Goal: Task Accomplishment & Management: Complete application form

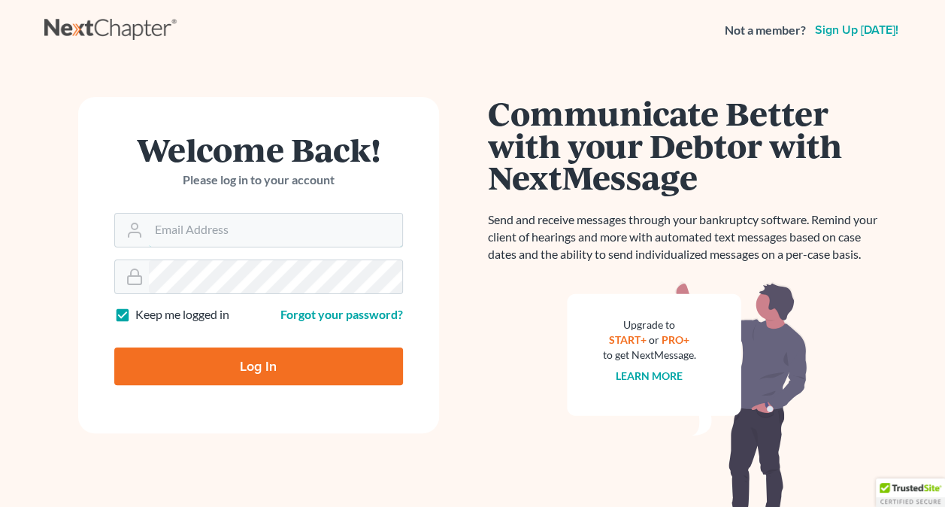
type input "[PERSON_NAME][EMAIL_ADDRESS][DOMAIN_NAME]"
click at [217, 364] on input "Log In" at bounding box center [258, 367] width 289 height 38
type input "Thinking..."
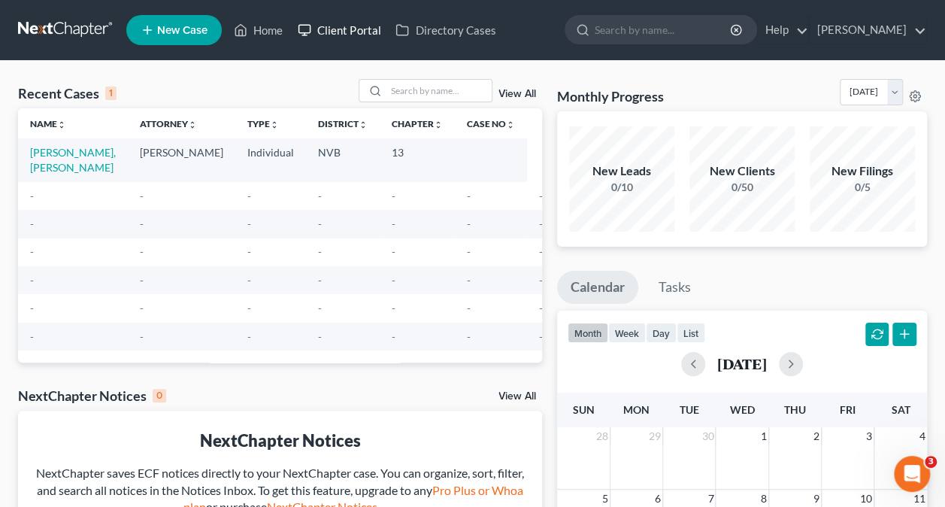
click at [342, 32] on link "Client Portal" at bounding box center [339, 30] width 98 height 27
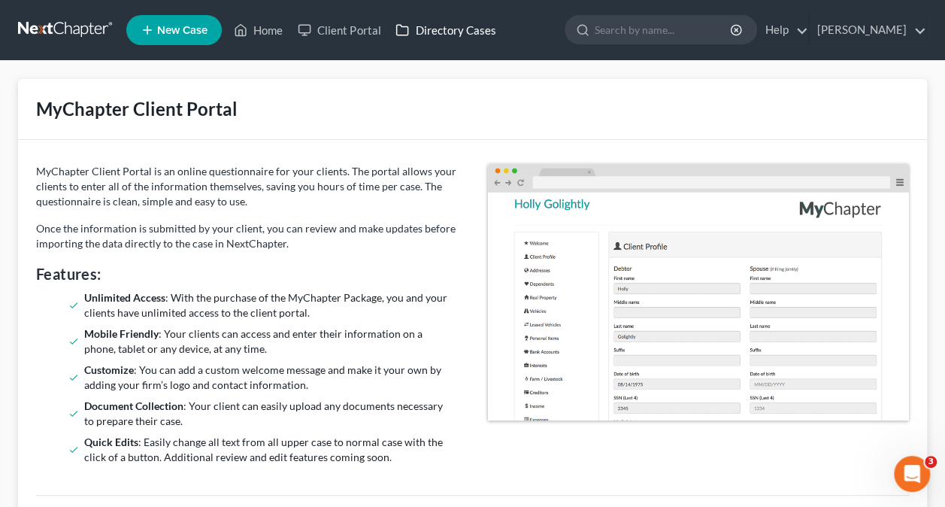
click at [431, 27] on link "Directory Cases" at bounding box center [445, 30] width 115 height 27
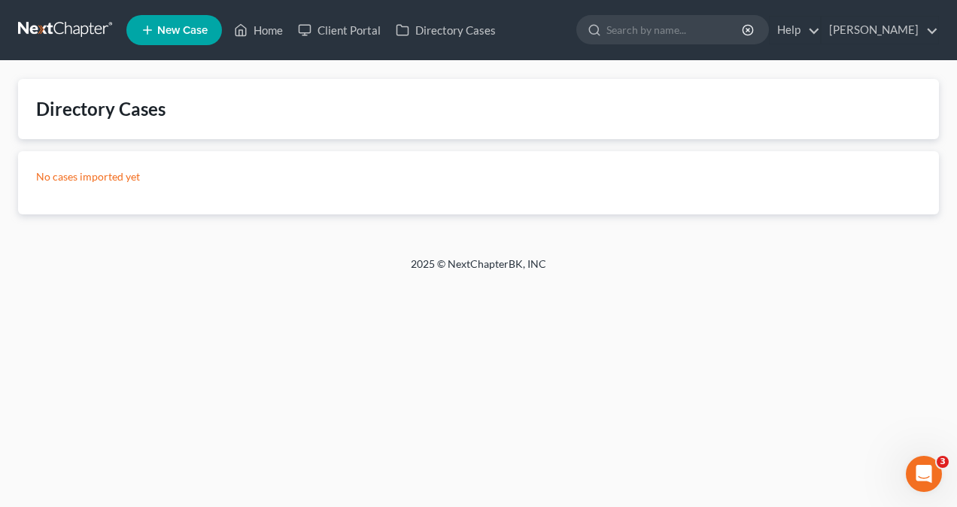
click at [105, 178] on p "No cases imported yet" at bounding box center [478, 176] width 885 height 15
click at [267, 29] on link "Home" at bounding box center [258, 30] width 64 height 27
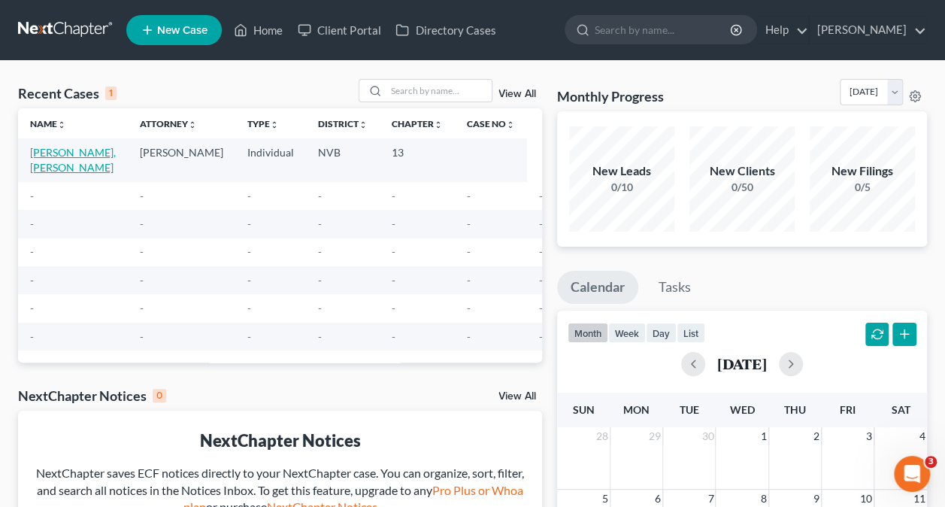
click at [83, 149] on link "[PERSON_NAME], [PERSON_NAME]" at bounding box center [73, 160] width 86 height 28
select select "0"
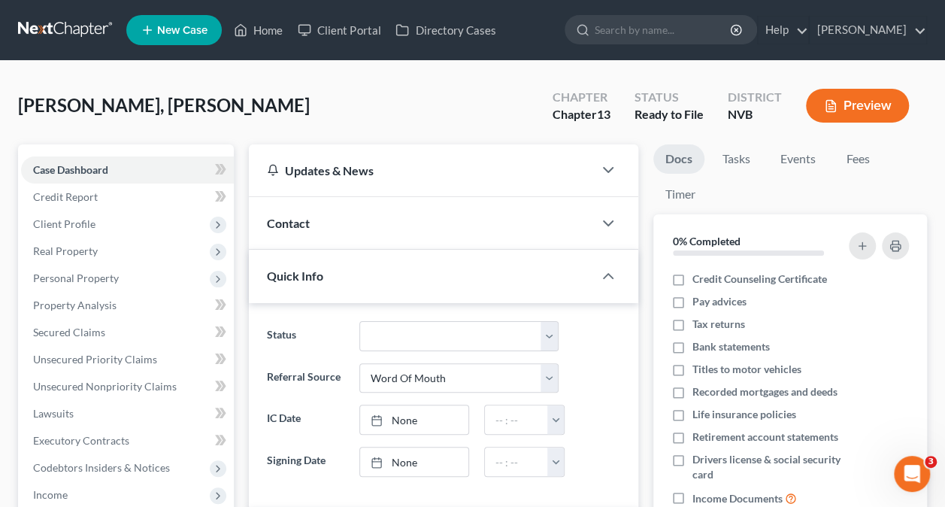
click at [178, 23] on link "New Case" at bounding box center [174, 30] width 96 height 30
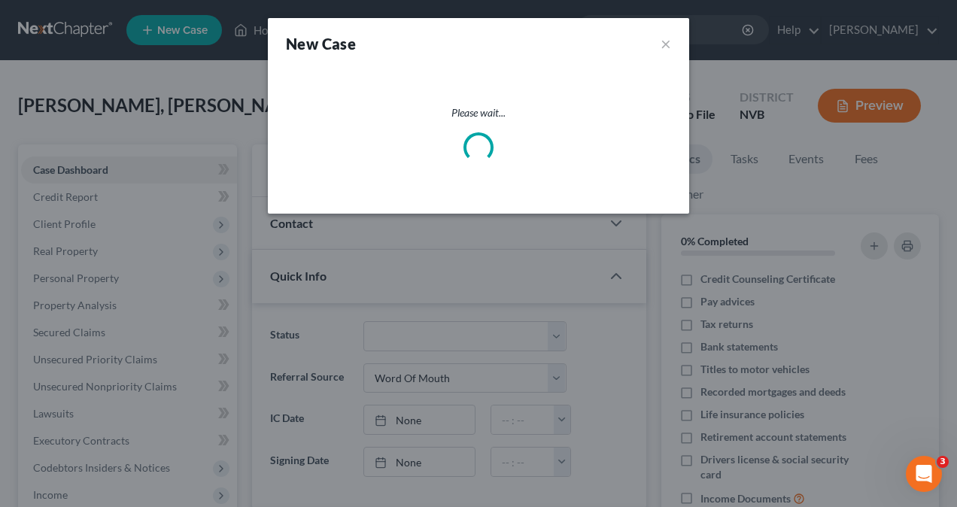
select select "49"
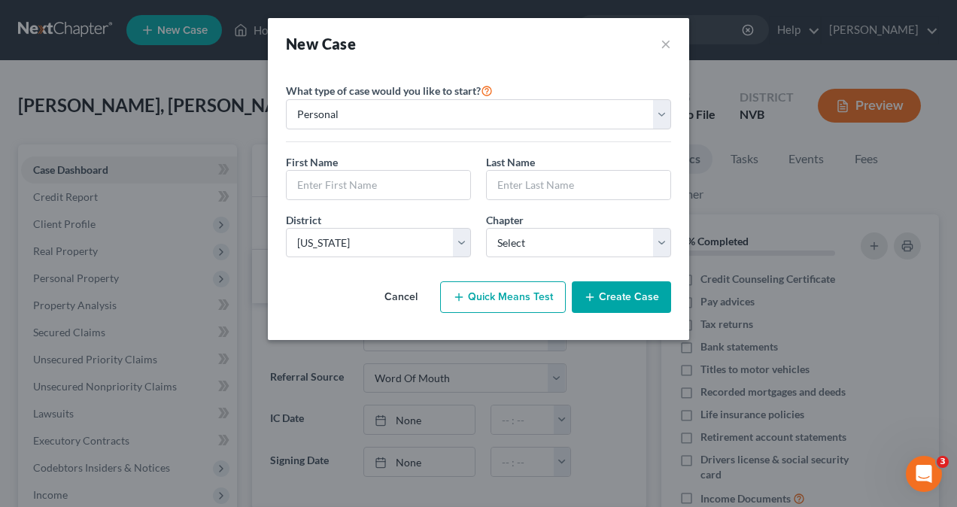
click at [408, 287] on button "Cancel" at bounding box center [401, 297] width 66 height 30
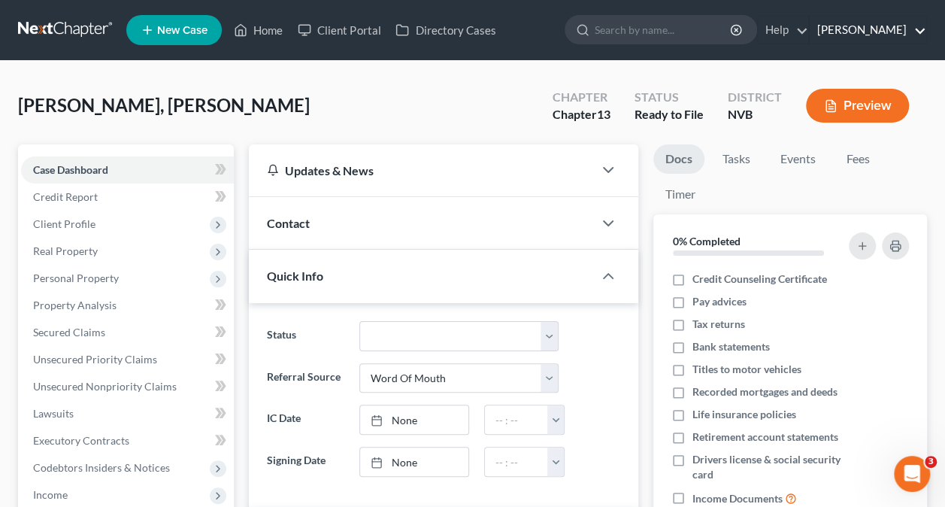
click at [885, 29] on link "[PERSON_NAME]" at bounding box center [868, 30] width 117 height 27
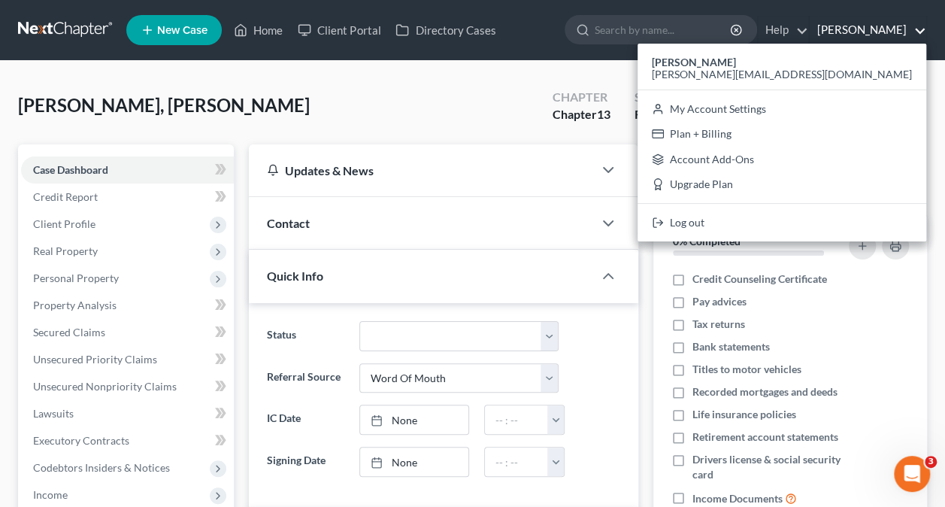
click at [189, 31] on span "New Case" at bounding box center [182, 30] width 50 height 11
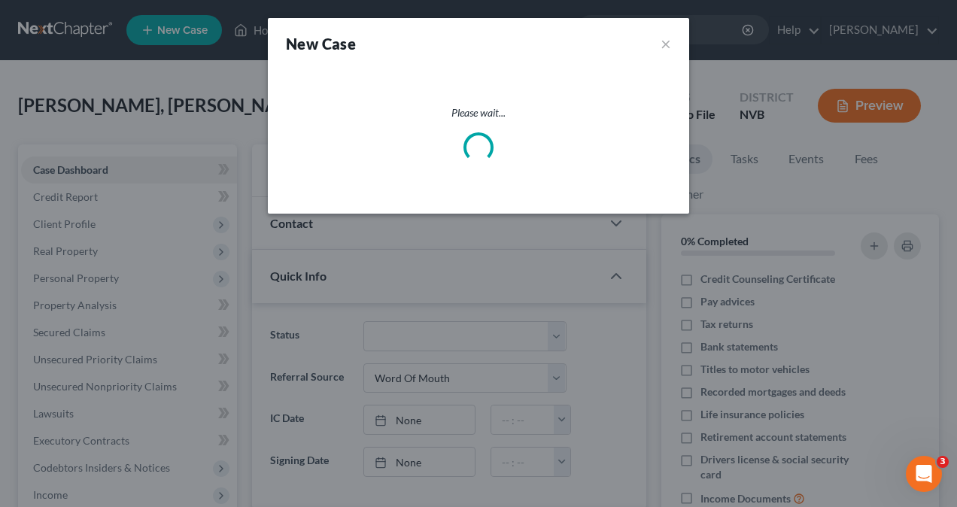
select select "49"
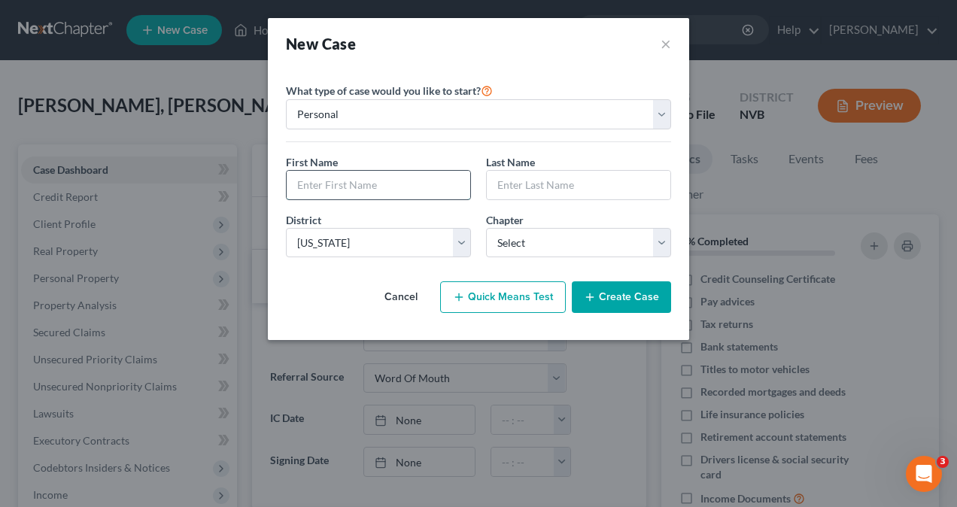
click at [448, 185] on input "text" at bounding box center [379, 185] width 184 height 29
type input "Test"
type input "Debtor"
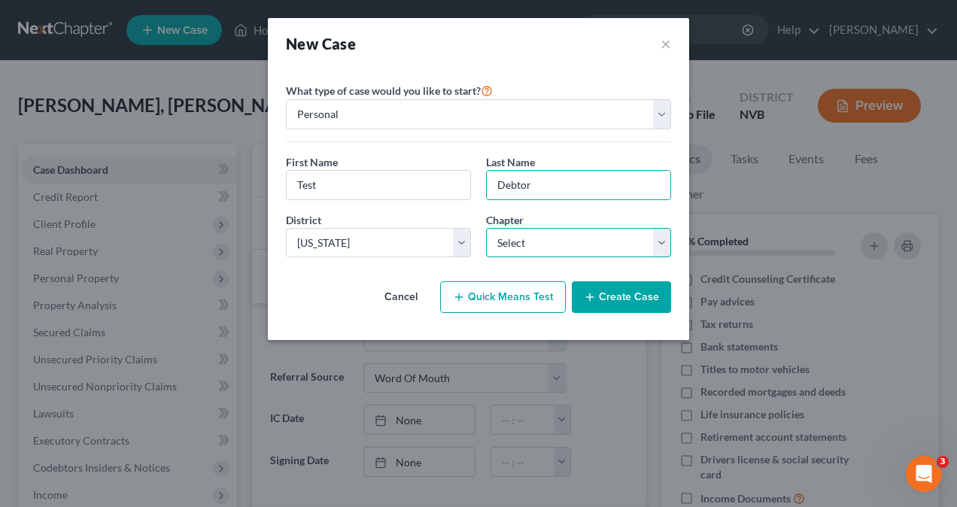
click at [549, 239] on select "Select 7 11 12 13" at bounding box center [578, 243] width 185 height 30
select select "3"
click at [486, 228] on select "Select 7 11 12 13" at bounding box center [578, 243] width 185 height 30
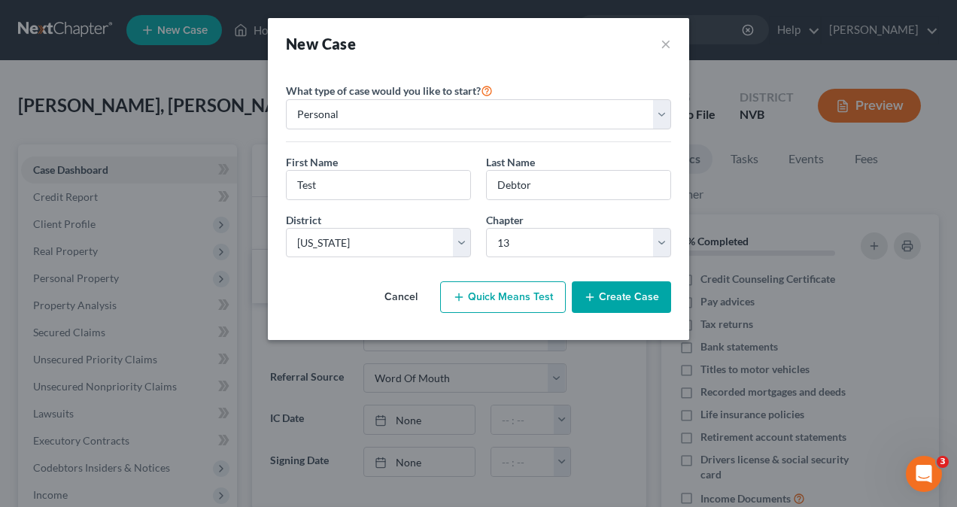
click at [519, 296] on button "Quick Means Test" at bounding box center [503, 297] width 126 height 32
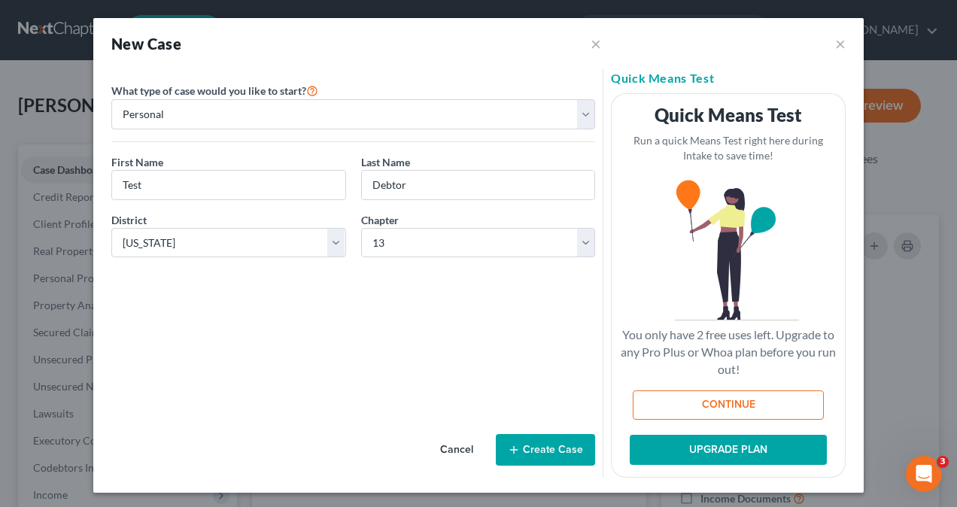
click at [462, 445] on button "Cancel" at bounding box center [456, 450] width 66 height 30
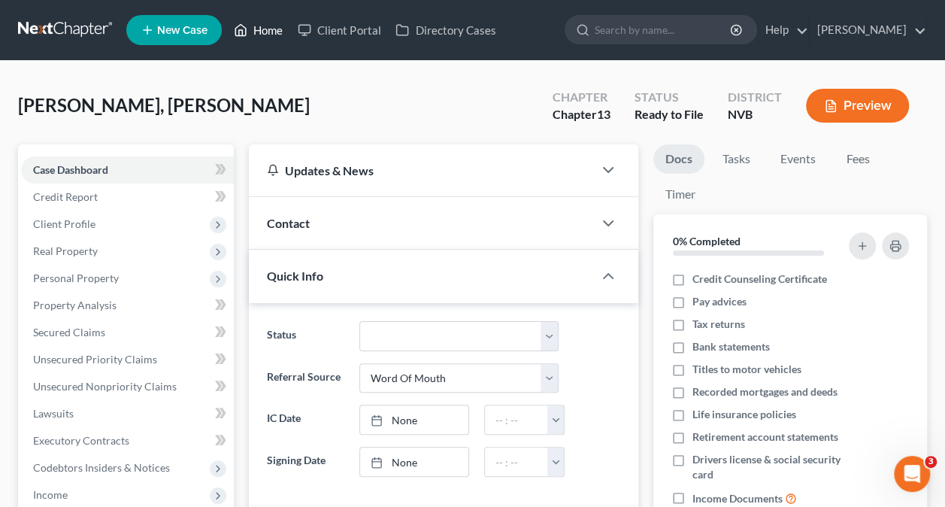
click at [254, 32] on link "Home" at bounding box center [258, 30] width 64 height 27
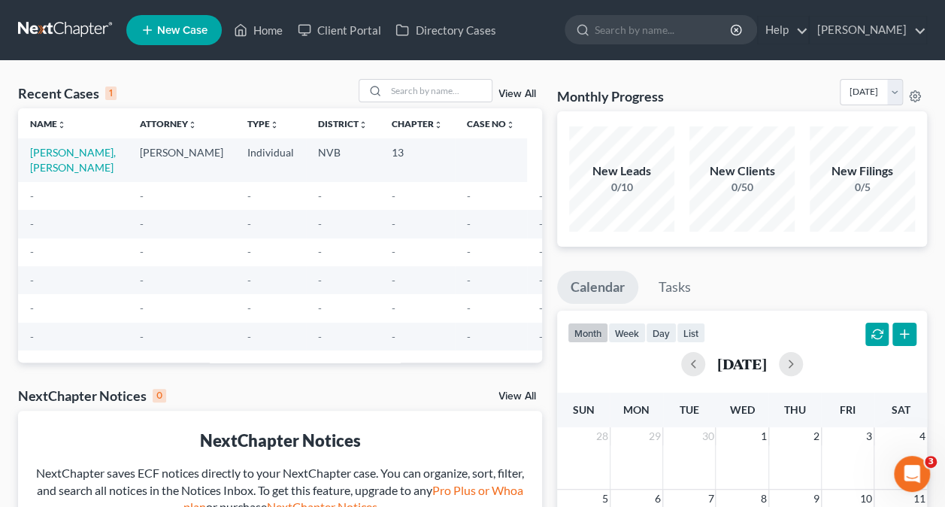
click at [205, 34] on span "New Case" at bounding box center [182, 30] width 50 height 11
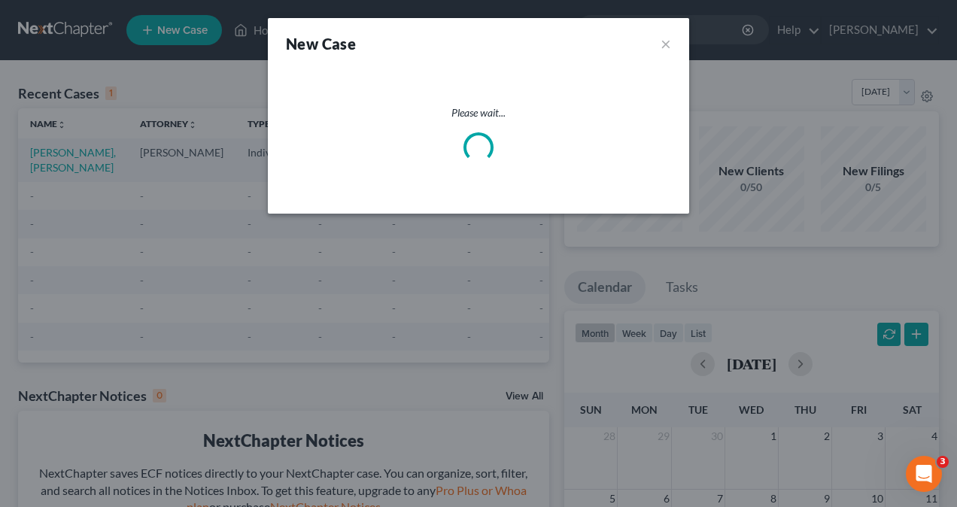
select select "49"
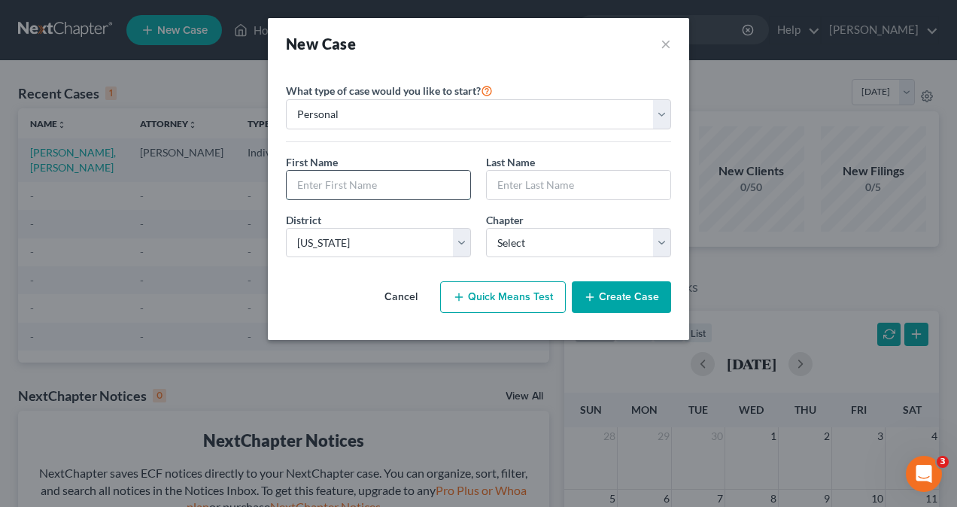
click at [335, 187] on input "text" at bounding box center [379, 185] width 184 height 29
type input "Test"
type input "T"
select select "7"
click at [333, 251] on select "Select Alabama - Middle Alabama - Northern Alabama - Southern Alaska Arizona Ar…" at bounding box center [378, 243] width 185 height 30
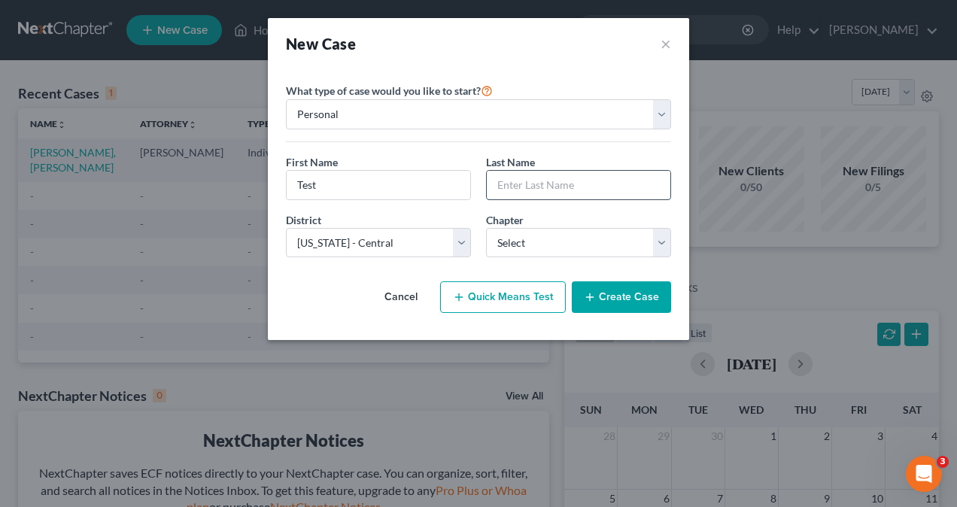
click at [549, 178] on input "text" at bounding box center [579, 185] width 184 height 29
type input "Debtor"
click at [419, 232] on select "Select Alabama - Middle Alabama - Northern Alabama - Southern Alaska Arizona Ar…" at bounding box center [378, 243] width 185 height 30
select select "49"
click at [286, 228] on select "Select Alabama - Middle Alabama - Northern Alabama - Southern Alaska Arizona Ar…" at bounding box center [378, 243] width 185 height 30
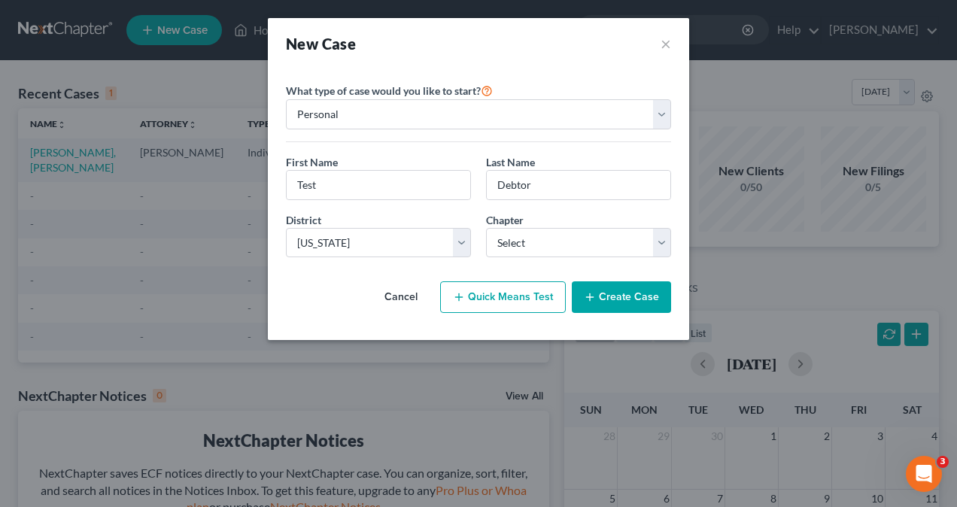
click at [572, 222] on div "Chapter * Select 7 11 12 13" at bounding box center [578, 235] width 200 height 46
click at [560, 242] on select "Select 7 11 12 13" at bounding box center [578, 243] width 185 height 30
select select "3"
click at [486, 228] on select "Select 7 11 12 13" at bounding box center [578, 243] width 185 height 30
click at [624, 300] on button "Create Case" at bounding box center [621, 297] width 99 height 32
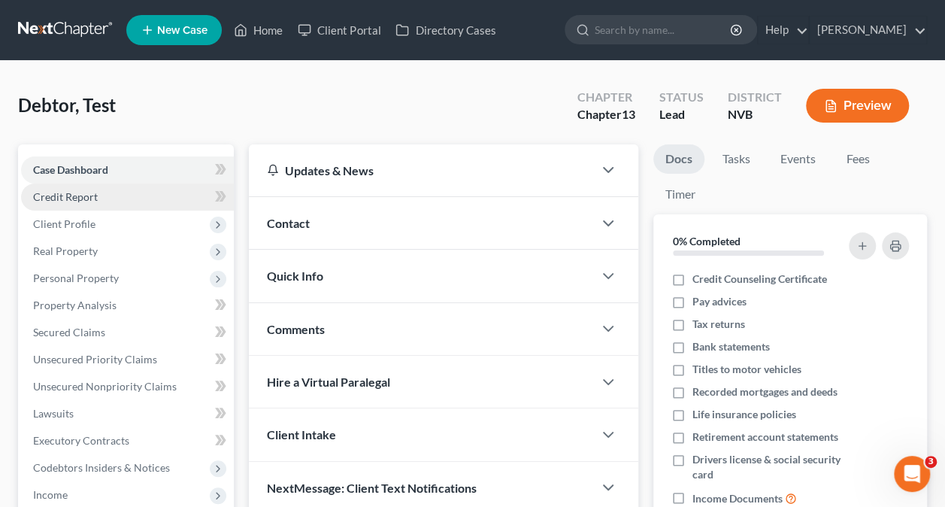
click at [105, 194] on link "Credit Report" at bounding box center [127, 197] width 213 height 27
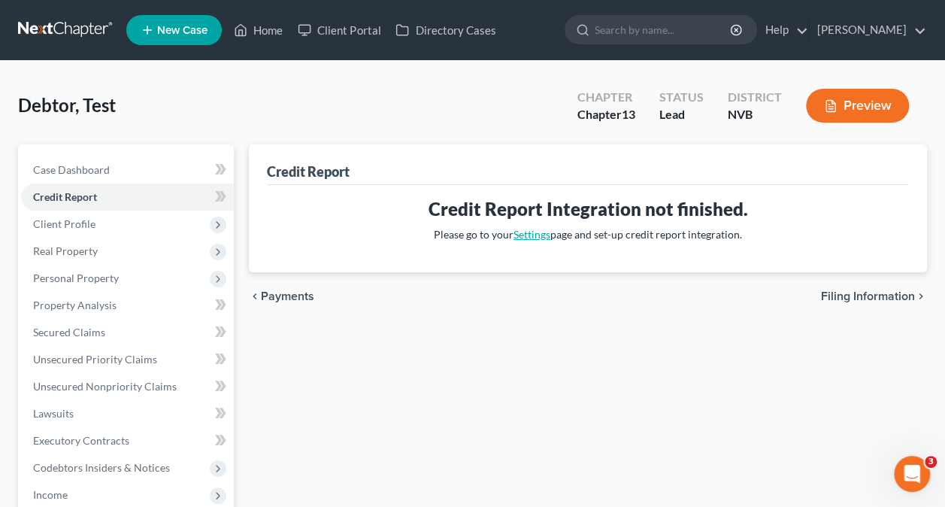
click at [530, 230] on link "Settings" at bounding box center [532, 234] width 37 height 13
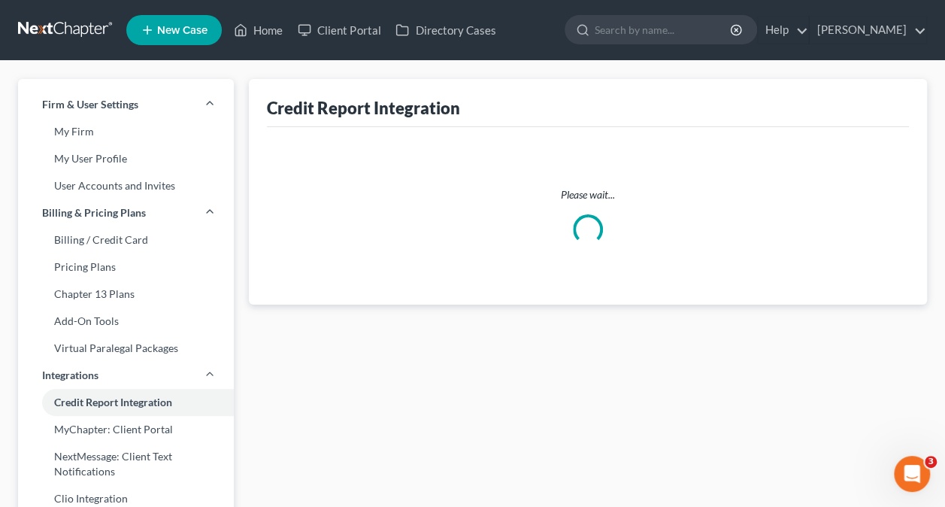
select select "31"
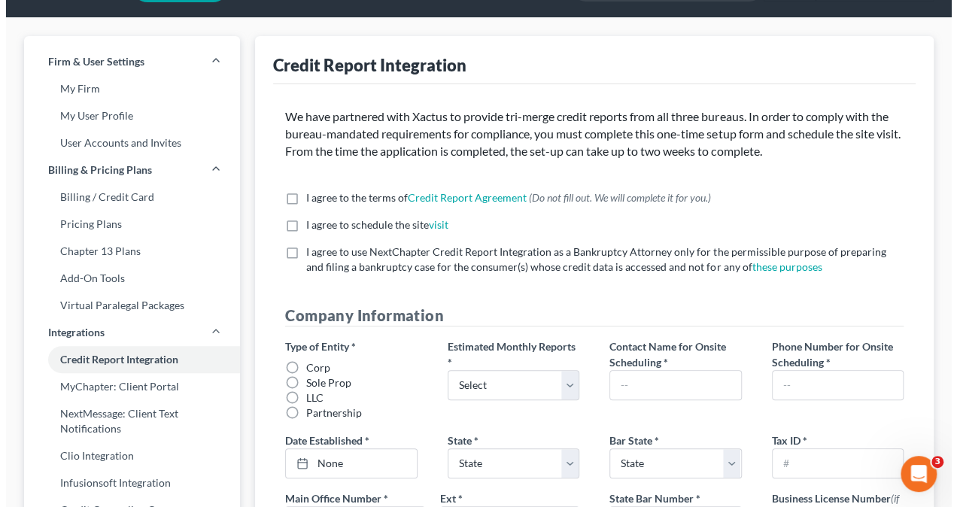
scroll to position [44, 0]
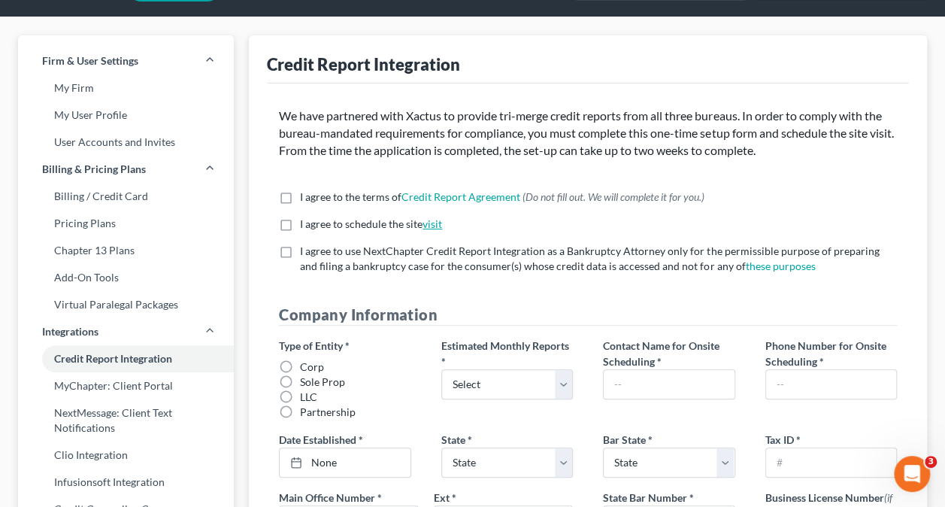
click at [432, 226] on link "visit" at bounding box center [433, 223] width 20 height 13
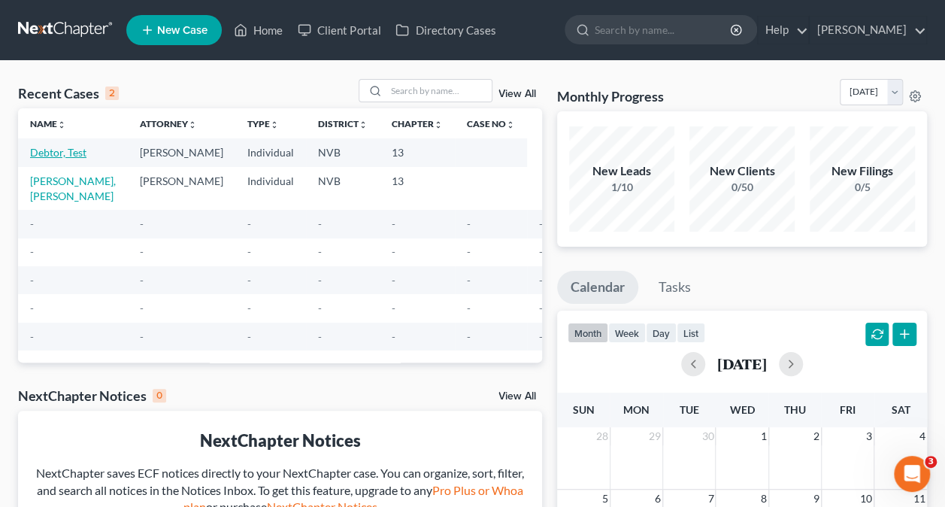
click at [47, 153] on link "Debtor, Test" at bounding box center [58, 152] width 56 height 13
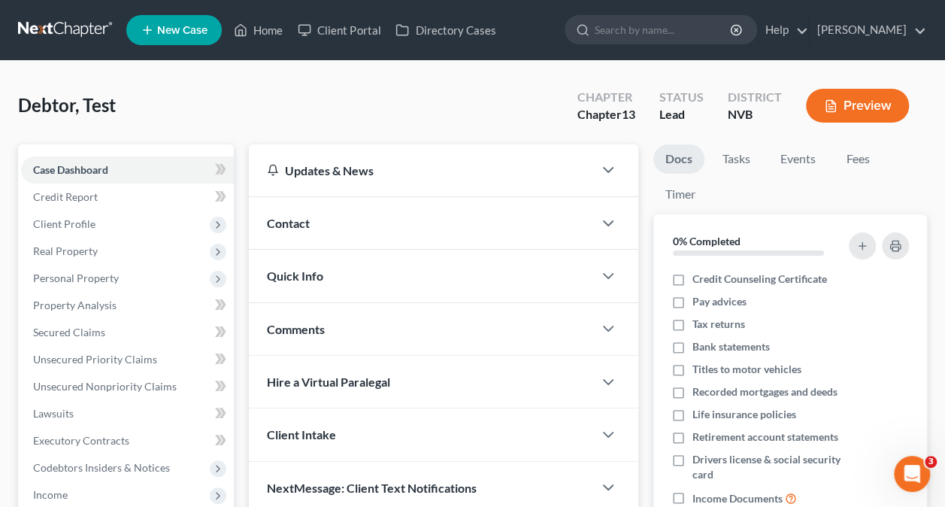
scroll to position [74, 0]
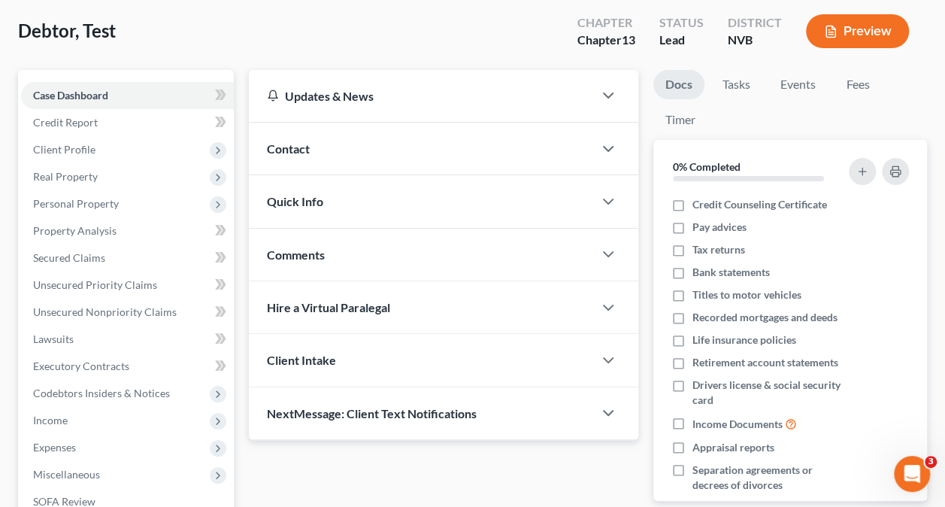
click at [379, 368] on div "Client Intake" at bounding box center [421, 360] width 344 height 52
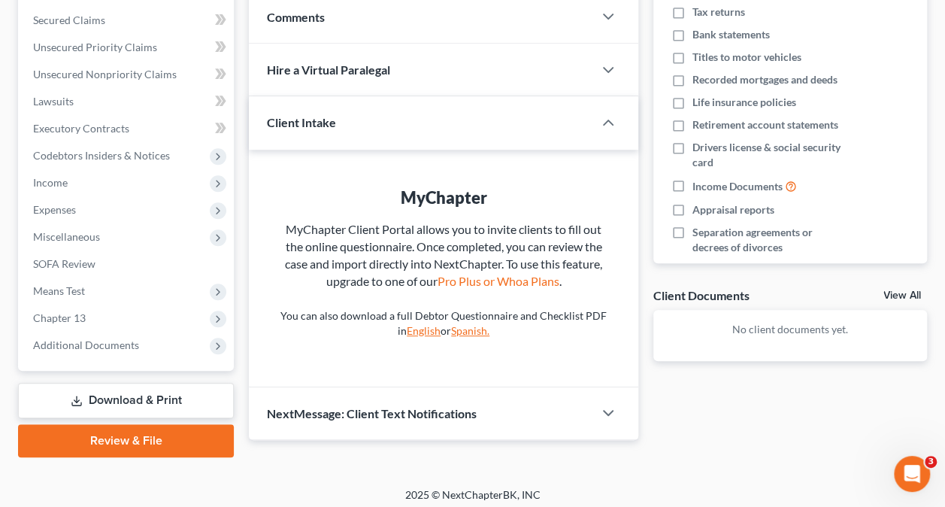
scroll to position [313, 0]
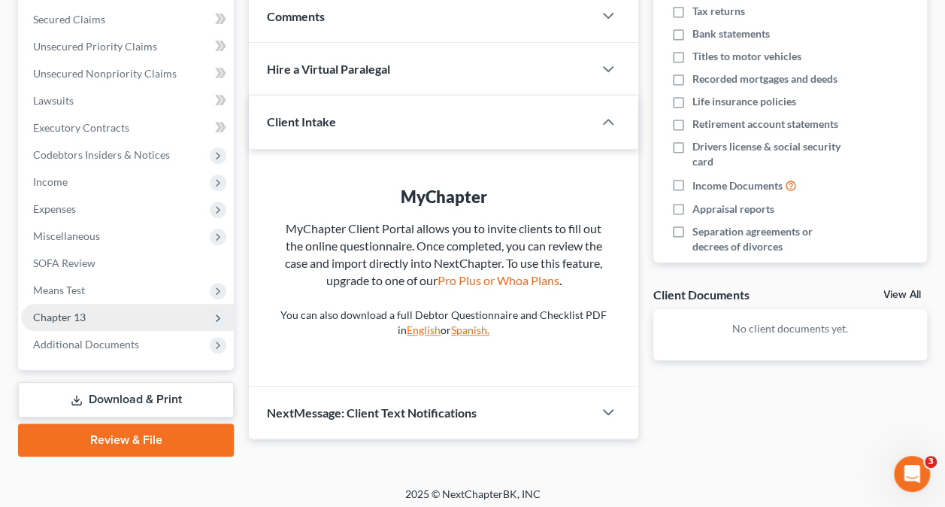
click at [78, 317] on span "Chapter 13" at bounding box center [59, 317] width 53 height 13
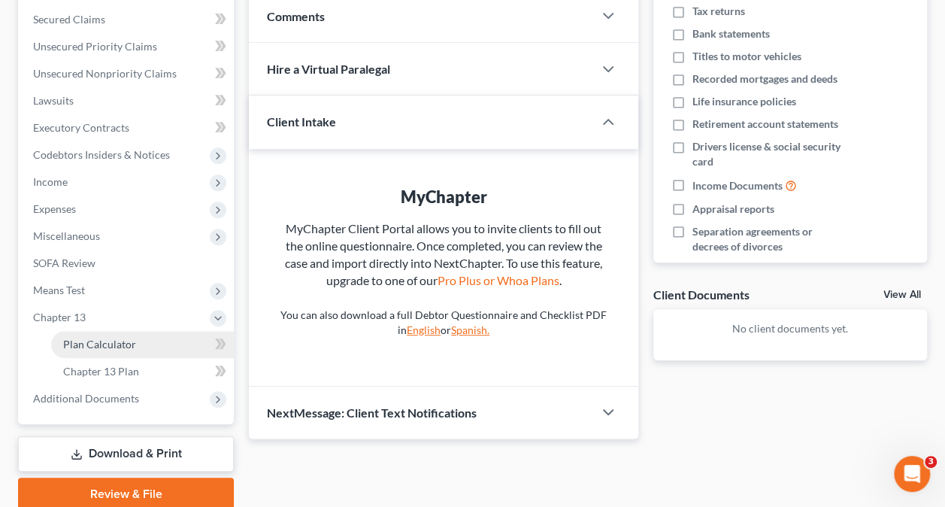
click at [118, 348] on span "Plan Calculator" at bounding box center [99, 344] width 73 height 13
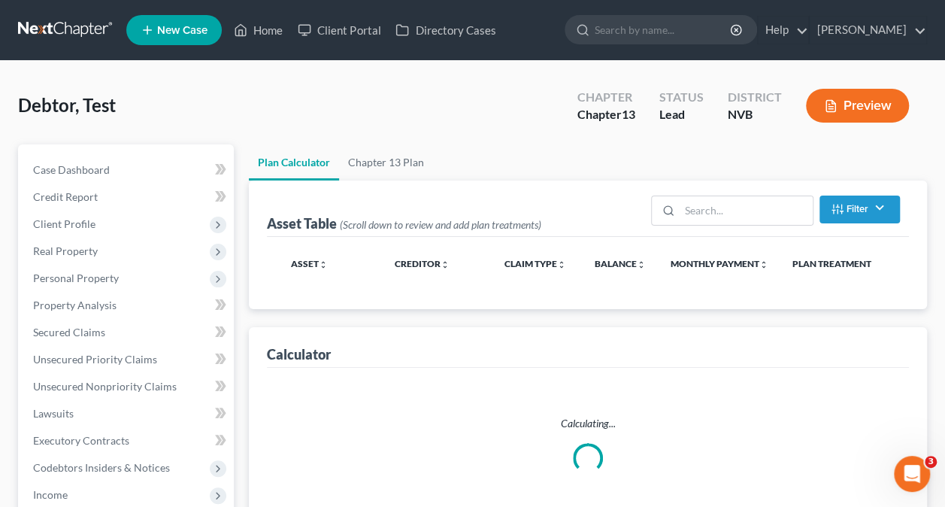
select select "59"
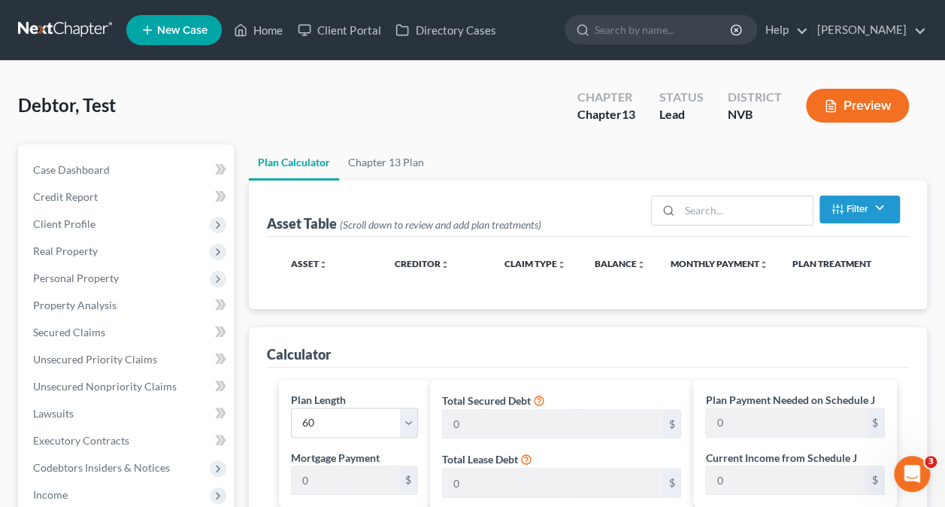
click at [65, 29] on link at bounding box center [66, 30] width 96 height 27
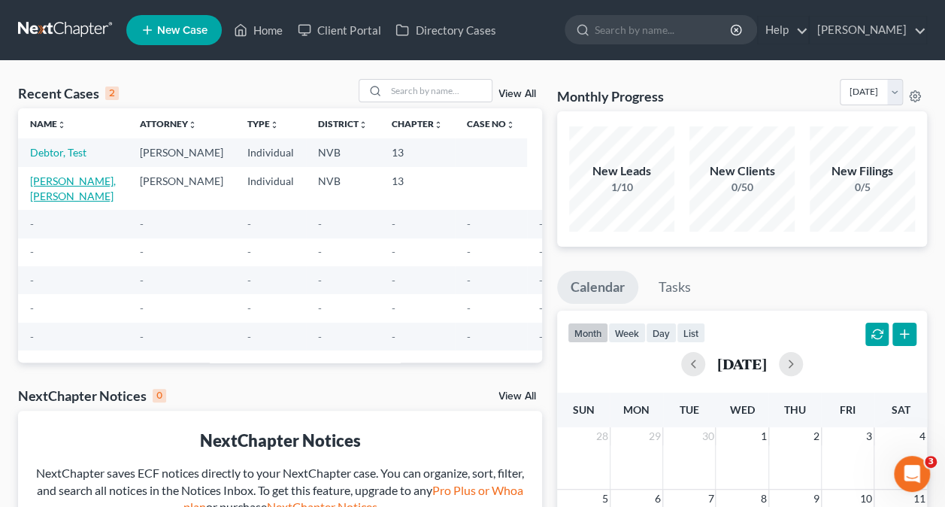
click at [72, 185] on link "[PERSON_NAME], [PERSON_NAME]" at bounding box center [73, 189] width 86 height 28
select select "0"
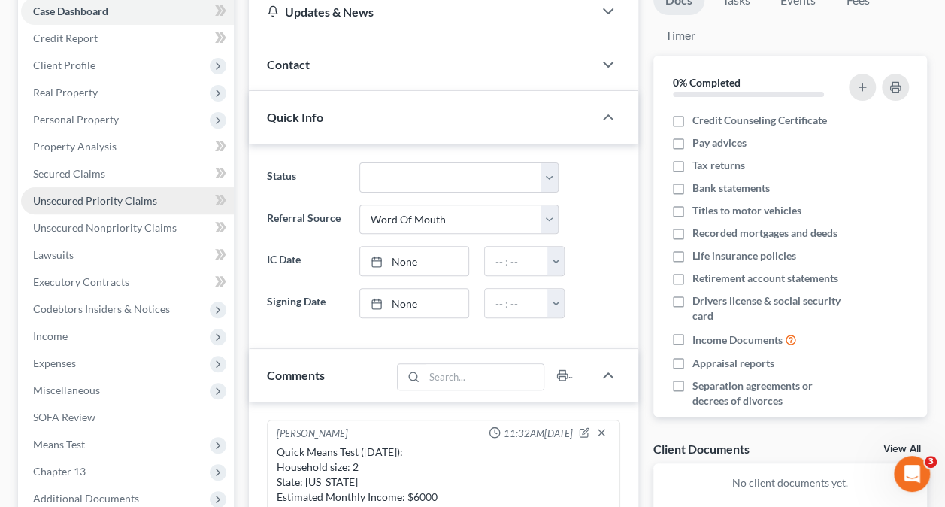
scroll to position [224, 0]
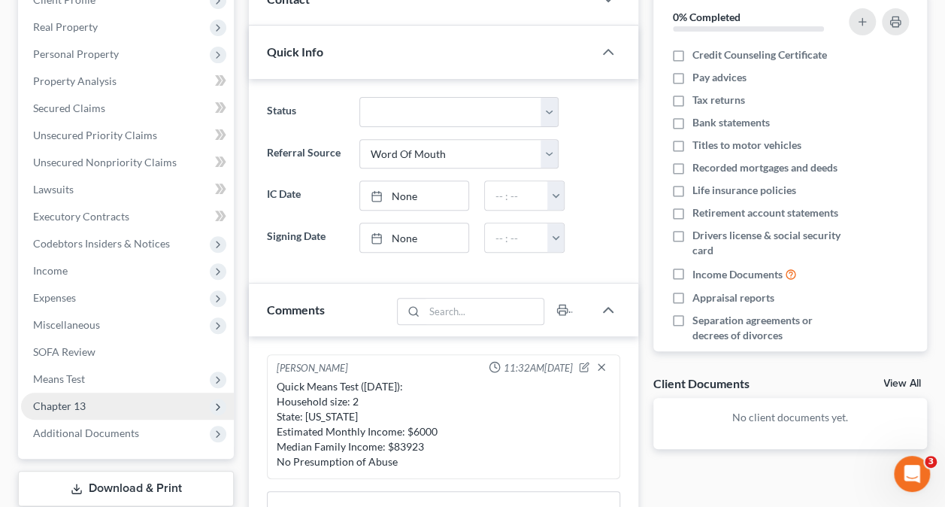
click at [68, 396] on span "Chapter 13" at bounding box center [127, 406] width 213 height 27
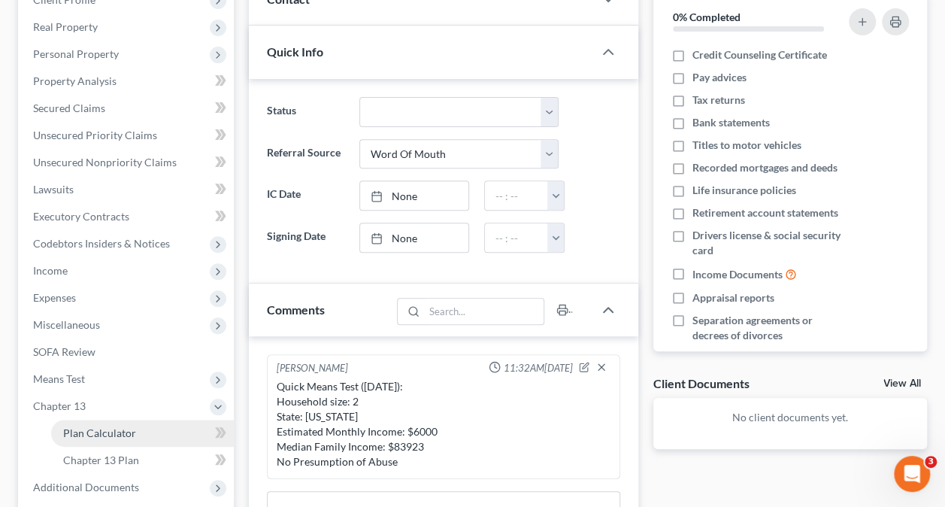
click at [108, 439] on link "Plan Calculator" at bounding box center [142, 433] width 183 height 27
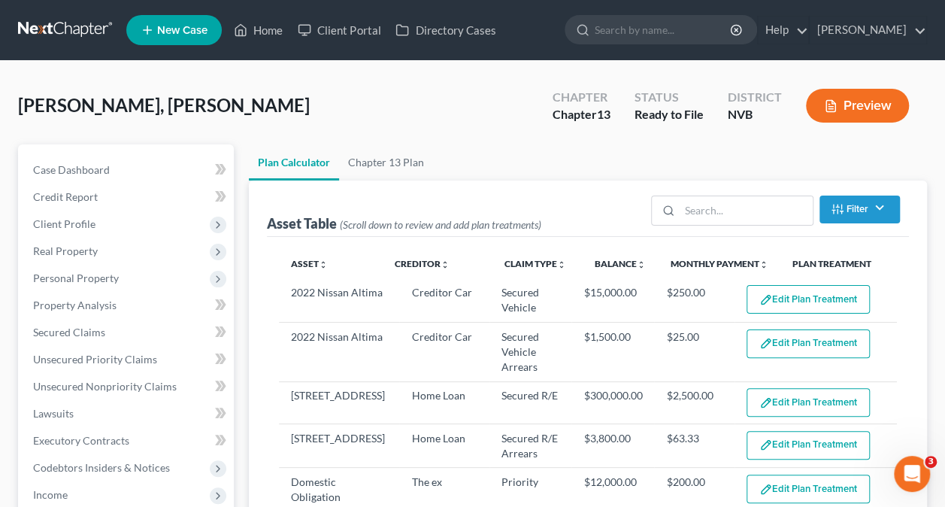
select select "59"
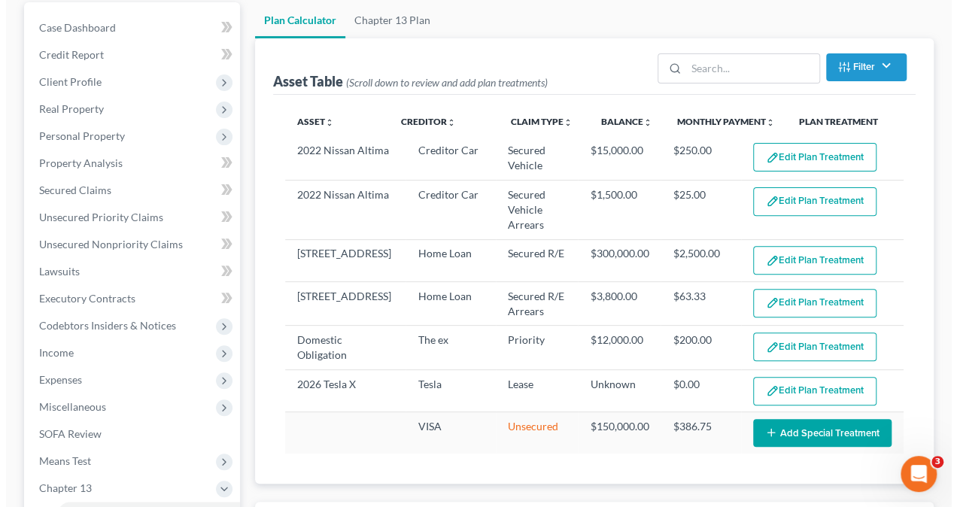
scroll to position [143, 0]
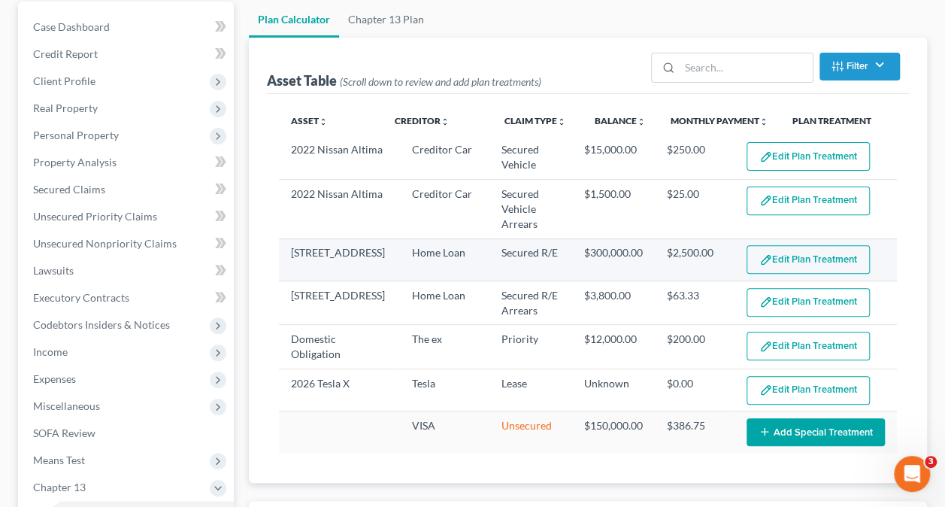
click at [788, 266] on button "Edit Plan Treatment" at bounding box center [808, 259] width 123 height 29
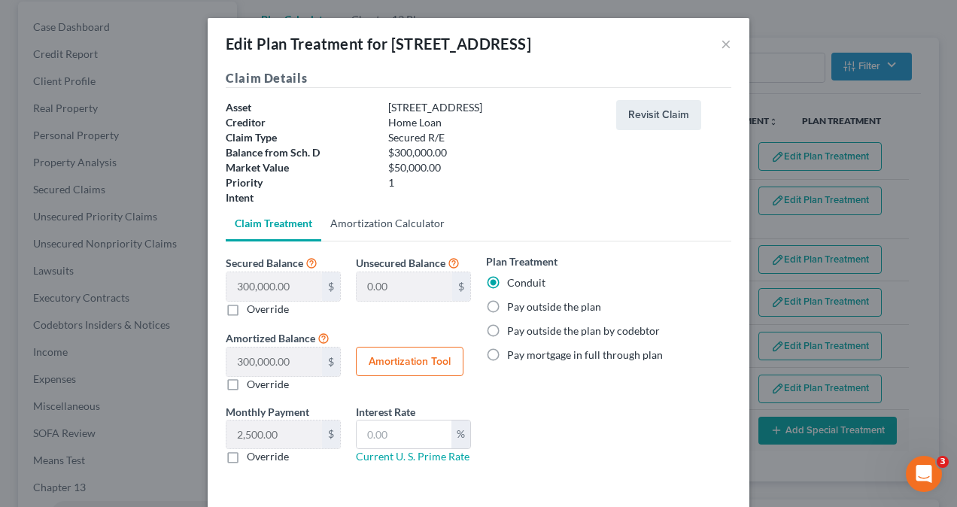
click at [391, 217] on link "Amortization Calculator" at bounding box center [387, 223] width 132 height 36
type input "300,000.00"
type input "60"
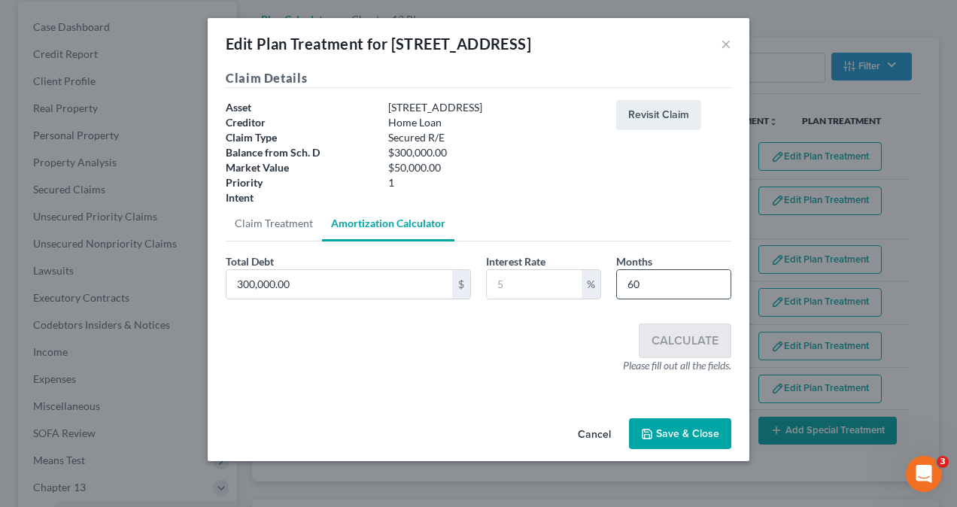
click at [674, 282] on input "60" at bounding box center [674, 284] width 114 height 29
click at [530, 282] on input "text" at bounding box center [534, 284] width 95 height 29
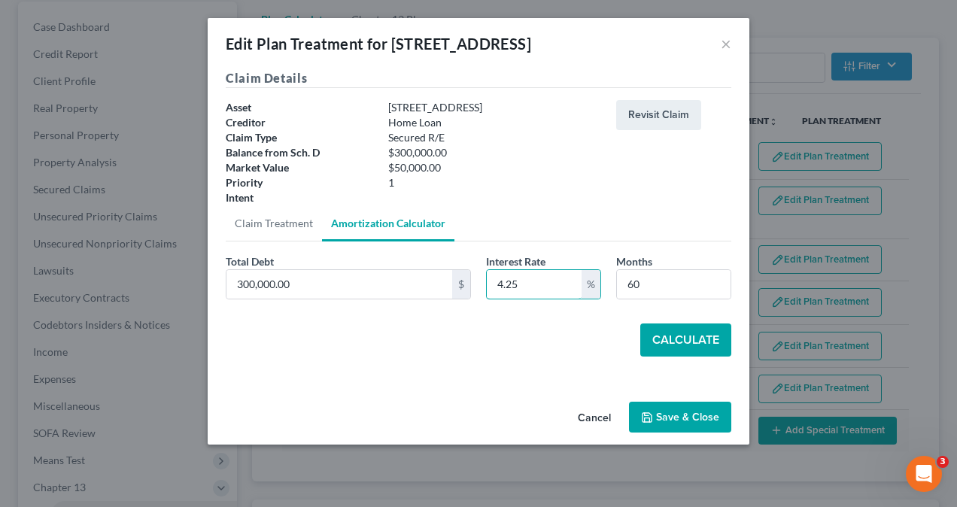
type input "4.25"
click at [687, 353] on button "Calculate" at bounding box center [685, 339] width 91 height 33
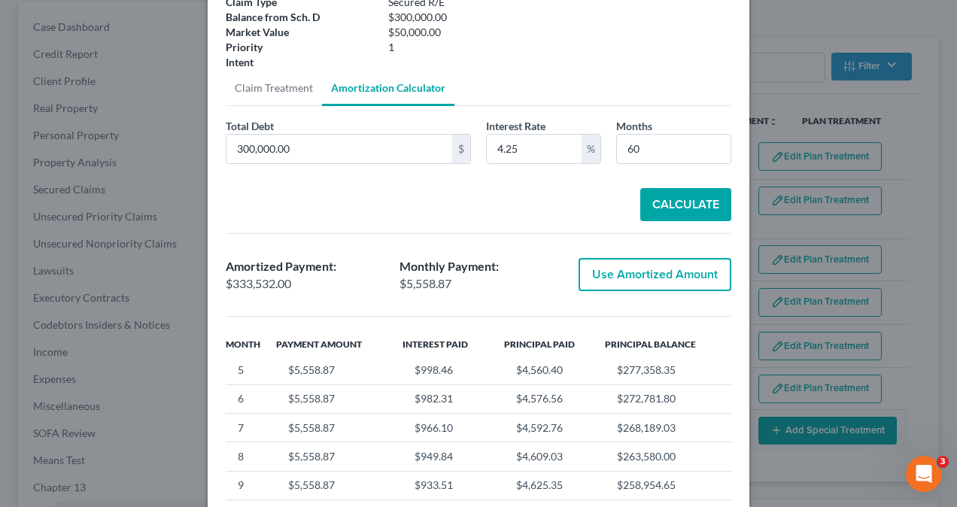
scroll to position [2, 0]
click at [277, 81] on link "Claim Treatment" at bounding box center [274, 88] width 96 height 36
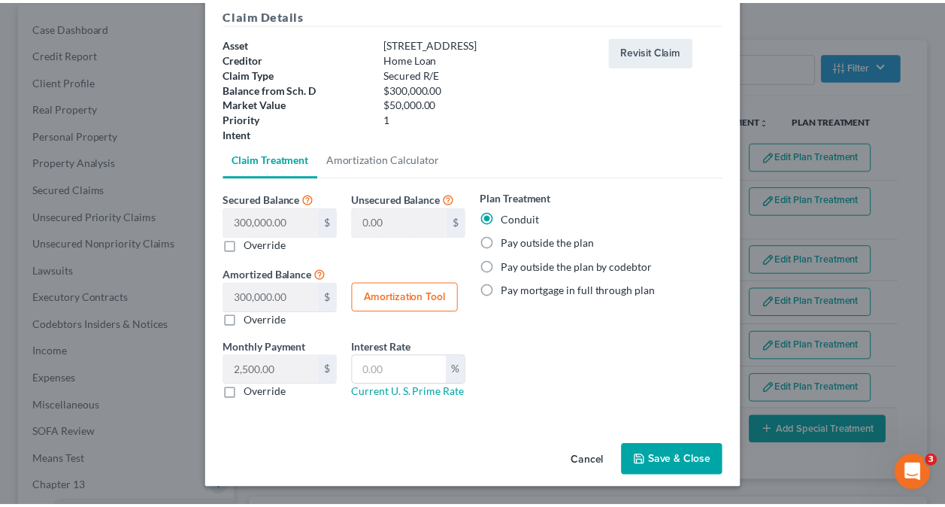
scroll to position [62, 0]
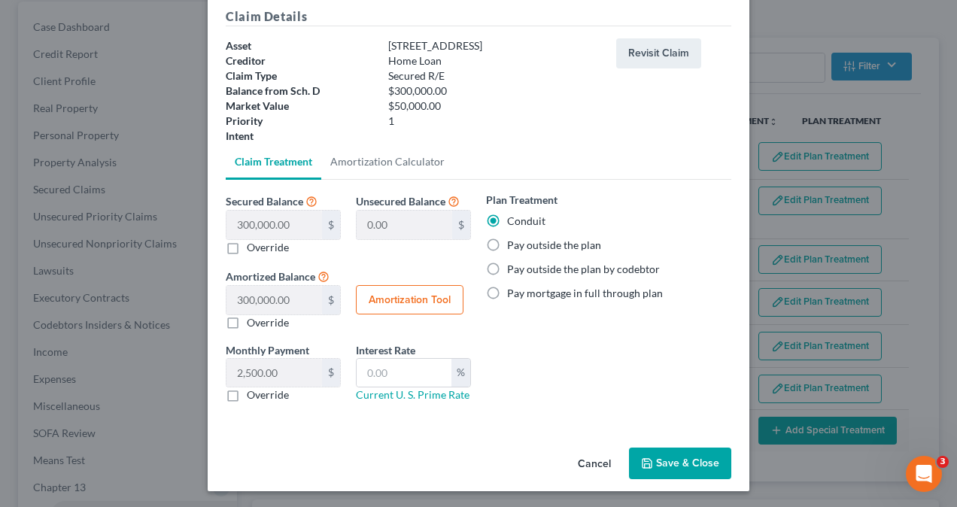
click at [656, 453] on button "Save & Close" at bounding box center [680, 464] width 102 height 32
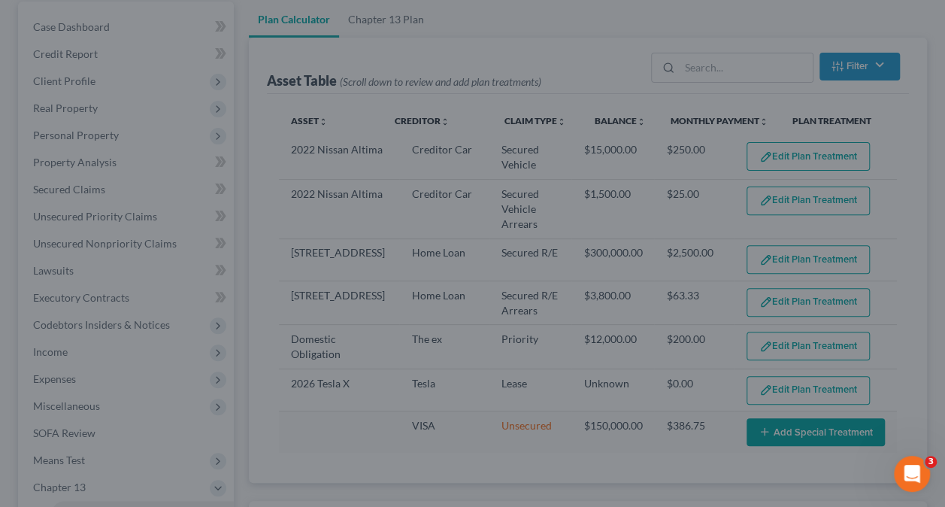
select select "59"
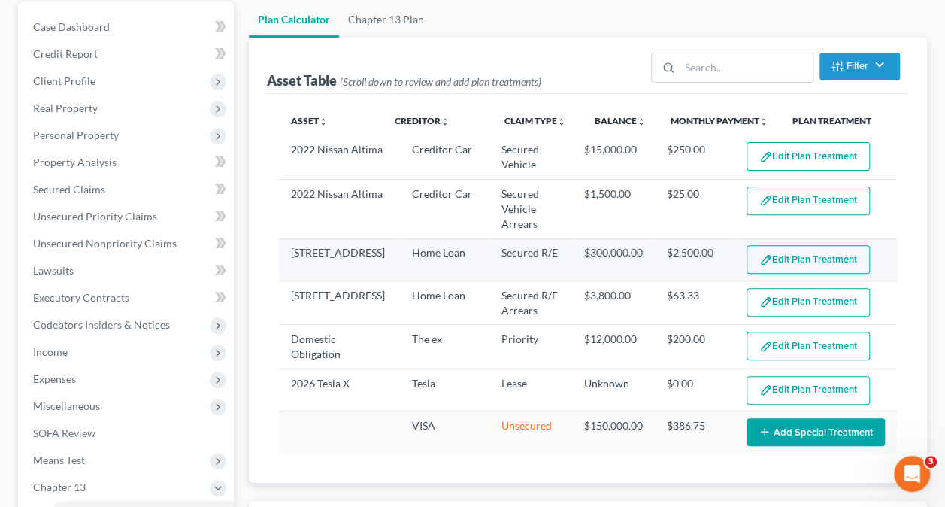
scroll to position [0, 0]
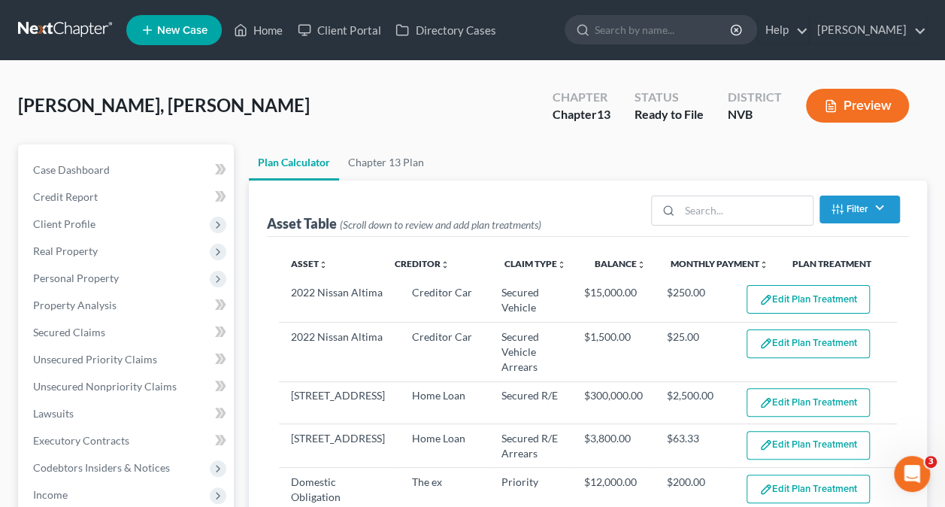
click at [855, 110] on button "Preview" at bounding box center [857, 106] width 103 height 34
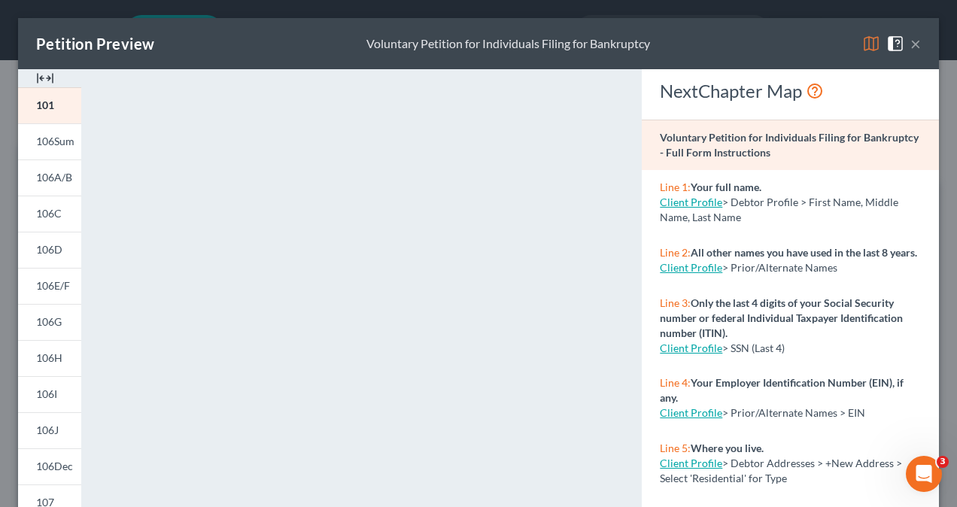
click at [912, 42] on div "Petition Preview Voluntary Petition for Individuals Filing for Bankruptcy ×" at bounding box center [478, 43] width 921 height 51
click at [910, 43] on button "×" at bounding box center [915, 44] width 11 height 18
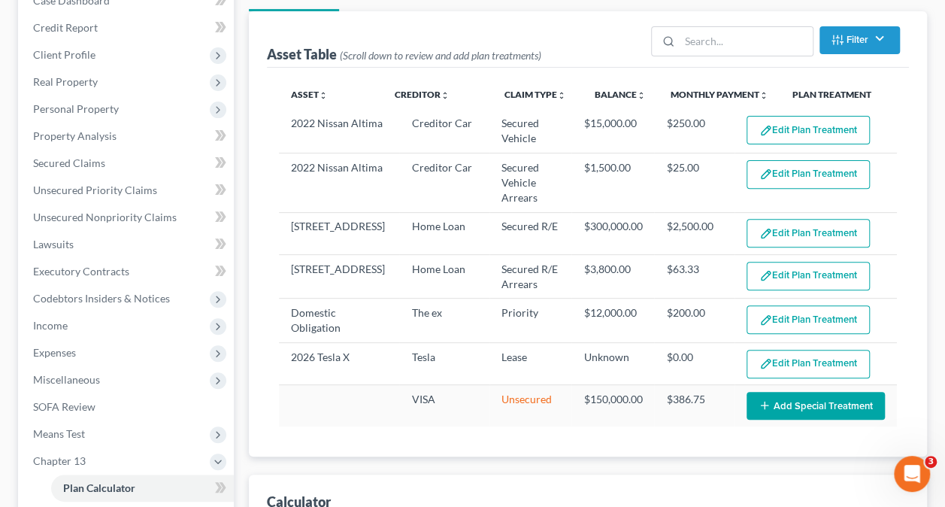
scroll to position [171, 0]
